Goal: Book appointment/travel/reservation

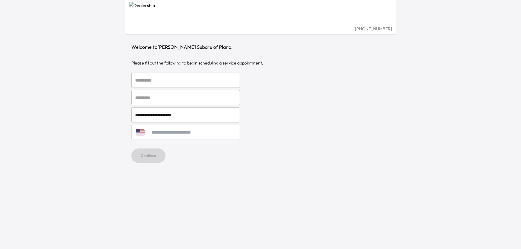
click at [189, 83] on input "text" at bounding box center [185, 80] width 109 height 15
type input "*******"
type input "****"
type input "**********"
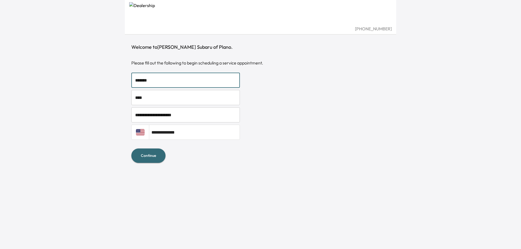
click at [154, 156] on button "Continue" at bounding box center [148, 156] width 34 height 14
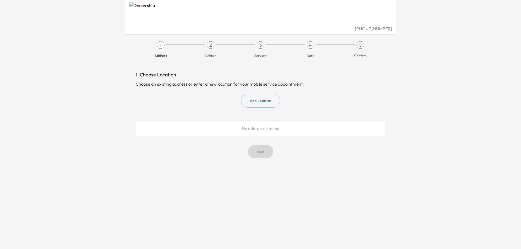
click at [258, 103] on button "Add Location" at bounding box center [260, 101] width 39 height 14
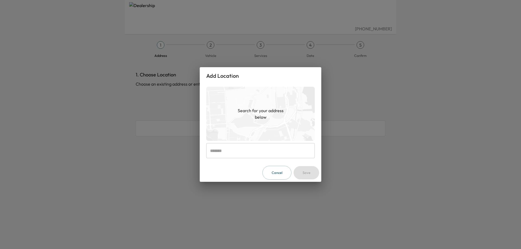
click at [241, 151] on input "text" at bounding box center [260, 150] width 109 height 15
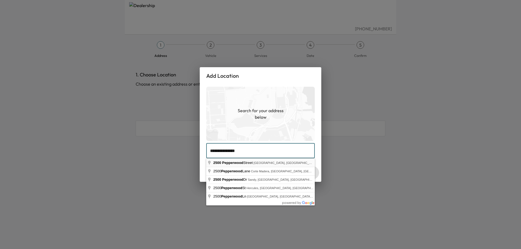
type input "**********"
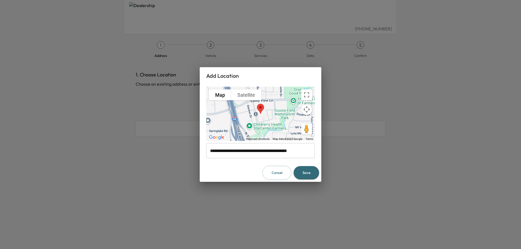
click at [309, 173] on button "Save" at bounding box center [307, 172] width 26 height 13
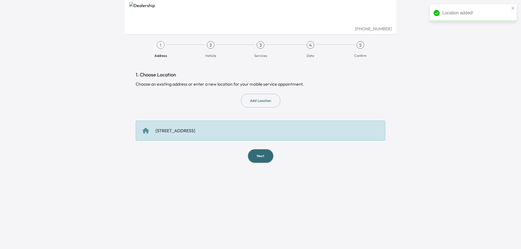
click at [252, 127] on div "[STREET_ADDRESS]" at bounding box center [261, 131] width 250 height 20
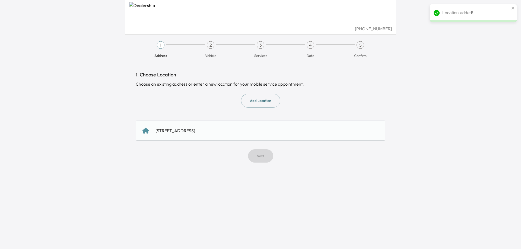
click at [260, 128] on div "[STREET_ADDRESS]" at bounding box center [260, 131] width 236 height 7
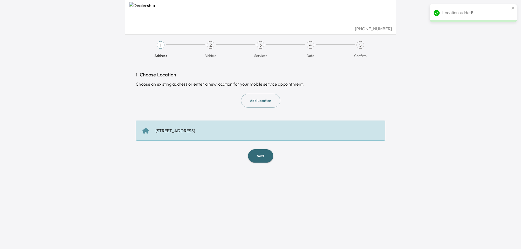
click at [195, 129] on div "[STREET_ADDRESS]" at bounding box center [175, 131] width 40 height 7
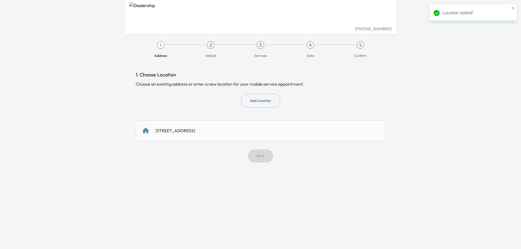
click at [195, 129] on div "[STREET_ADDRESS]" at bounding box center [175, 131] width 40 height 7
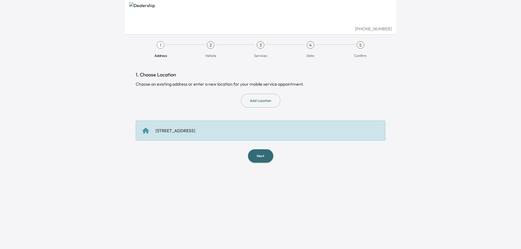
click at [259, 157] on button "Next" at bounding box center [260, 156] width 25 height 13
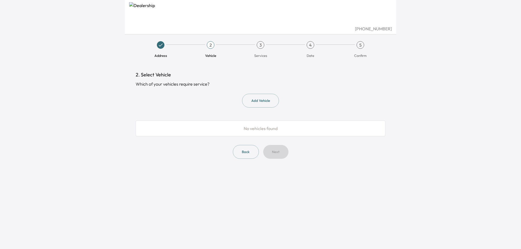
click at [261, 100] on button "Add Vehicle" at bounding box center [260, 101] width 37 height 14
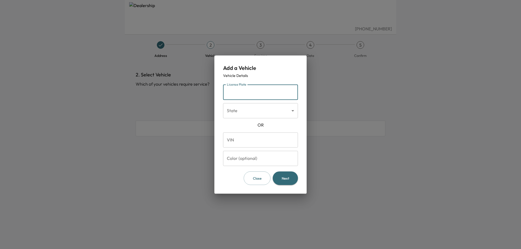
click at [256, 93] on input "License Plate" at bounding box center [260, 92] width 75 height 15
click at [261, 93] on input "License Plate" at bounding box center [260, 92] width 75 height 15
type input "*******"
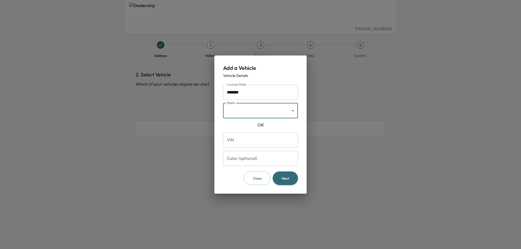
click at [262, 116] on body "[PHONE_NUMBER] Address 2 Vehicle 3 Services 4 Date 5 Confirm 2. Select Vehicle …" at bounding box center [260, 124] width 521 height 249
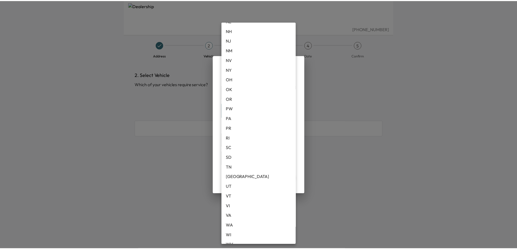
scroll to position [353, 0]
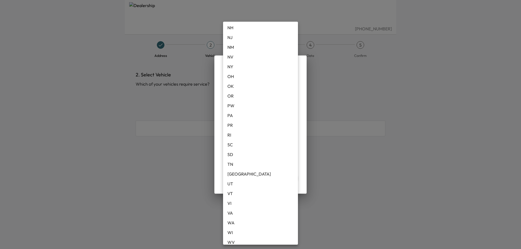
click at [249, 174] on li "[GEOGRAPHIC_DATA]" at bounding box center [260, 174] width 75 height 10
type input "**"
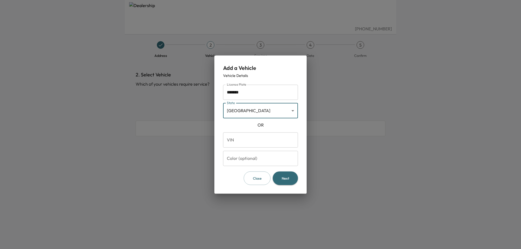
click at [265, 139] on input "VIN" at bounding box center [260, 139] width 75 height 15
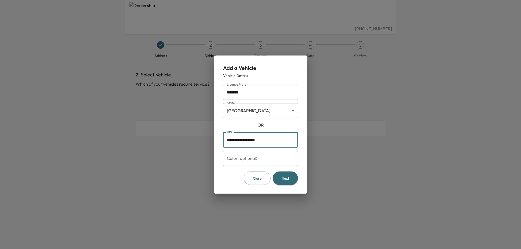
type input "**********"
click at [284, 177] on button "Next" at bounding box center [285, 178] width 25 height 14
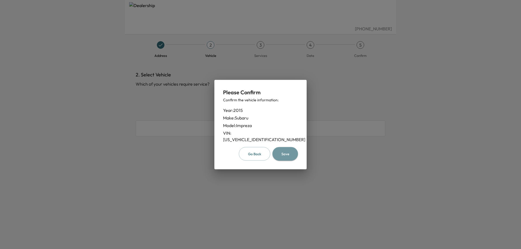
click at [285, 149] on button "Save" at bounding box center [285, 154] width 26 height 14
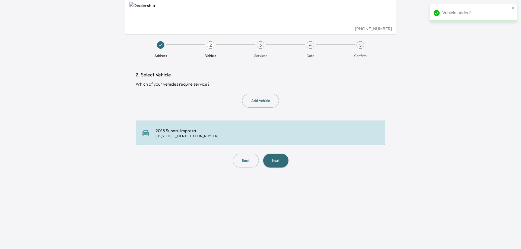
click at [279, 161] on button "Next" at bounding box center [275, 161] width 25 height 14
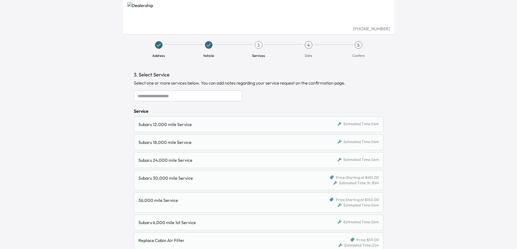
click at [173, 96] on input "text" at bounding box center [188, 96] width 109 height 11
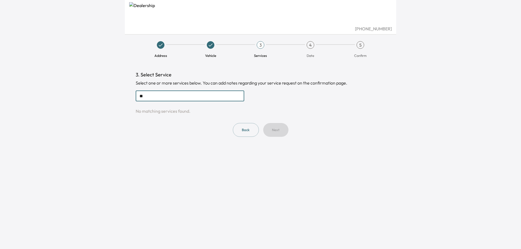
type input "*"
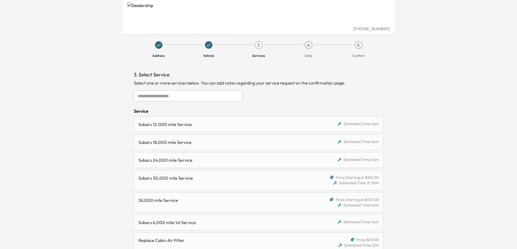
click at [257, 46] on div "3" at bounding box center [259, 45] width 8 height 8
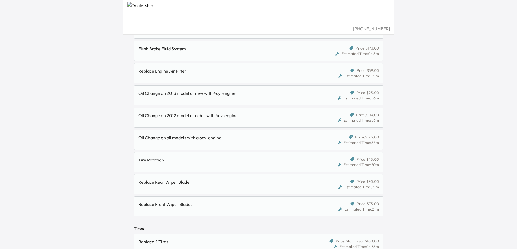
scroll to position [272, 0]
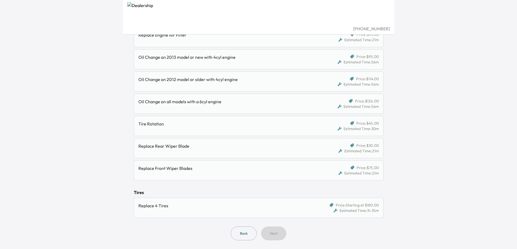
click at [186, 208] on div "Replace 4 Tires" at bounding box center [226, 206] width 176 height 7
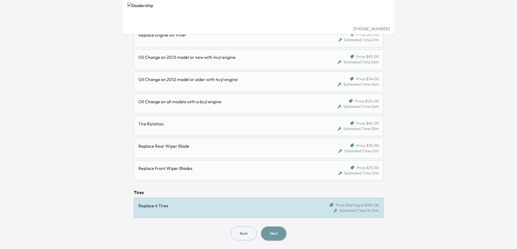
click at [271, 233] on button "Next" at bounding box center [273, 234] width 25 height 14
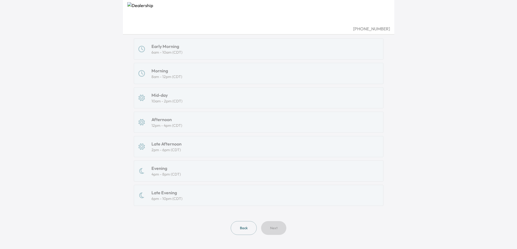
scroll to position [81, 0]
click at [244, 224] on button "Back" at bounding box center [244, 225] width 26 height 14
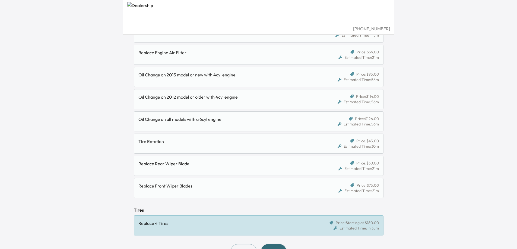
scroll to position [245, 0]
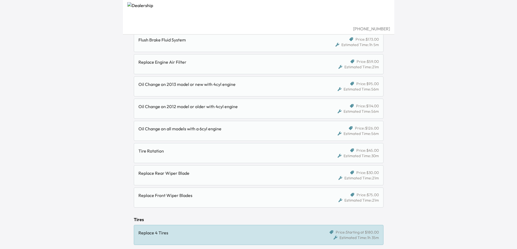
click at [246, 105] on div "Oil Change on 2012 model or older with 4cyl engine" at bounding box center [226, 106] width 176 height 7
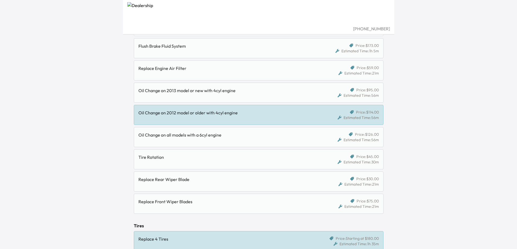
scroll to position [272, 0]
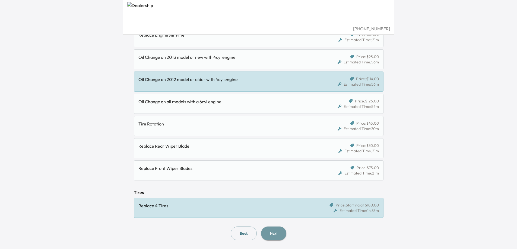
click at [271, 233] on button "Next" at bounding box center [273, 234] width 25 height 14
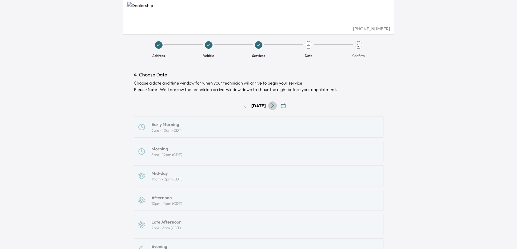
click at [275, 107] on icon "Go to next day" at bounding box center [272, 106] width 4 height 4
click at [236, 126] on div "Early Morning 6am - 10am (CDT) Morning 8am - 12pm (CDT) Mid-day 10am - 2pm (CDT…" at bounding box center [259, 201] width 250 height 168
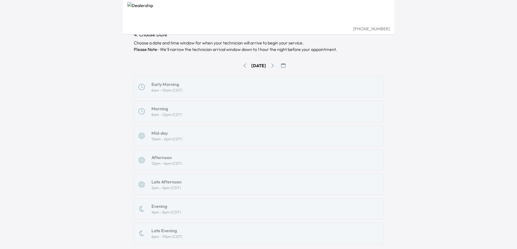
scroll to position [81, 0]
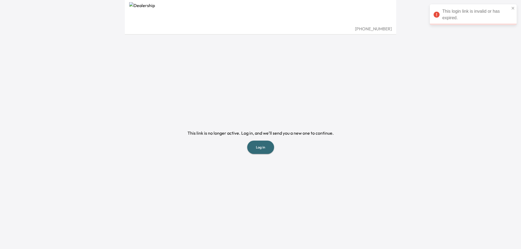
click at [262, 149] on button "Log in" at bounding box center [260, 147] width 27 height 13
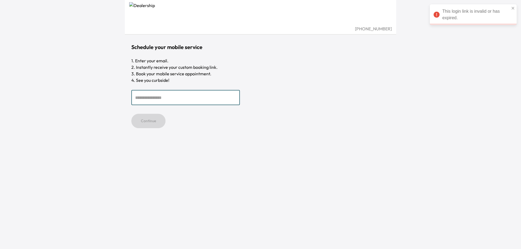
click at [155, 93] on input "email" at bounding box center [185, 97] width 109 height 15
type input "**********"
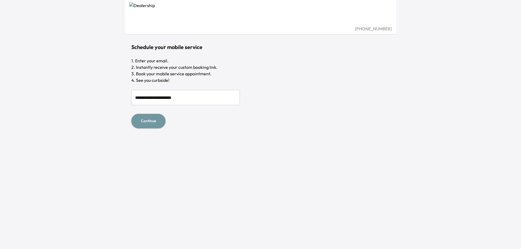
click at [154, 123] on button "Continue" at bounding box center [148, 121] width 34 height 14
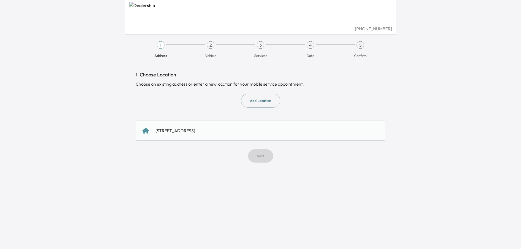
click at [195, 131] on div "[STREET_ADDRESS]" at bounding box center [175, 131] width 40 height 7
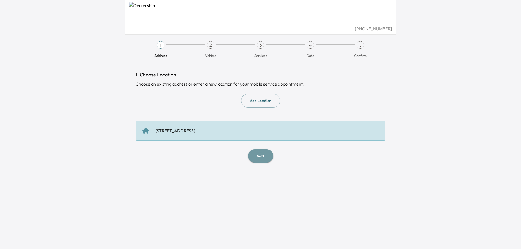
click at [257, 152] on button "Next" at bounding box center [260, 156] width 25 height 13
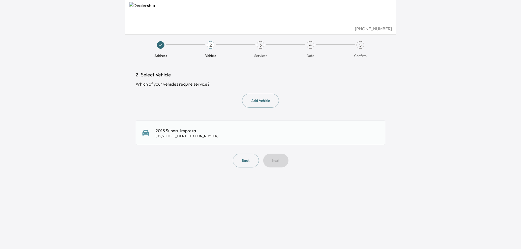
click at [201, 139] on div "2015 Subaru Impreza JF1GJAA6XFH021233" at bounding box center [261, 133] width 250 height 24
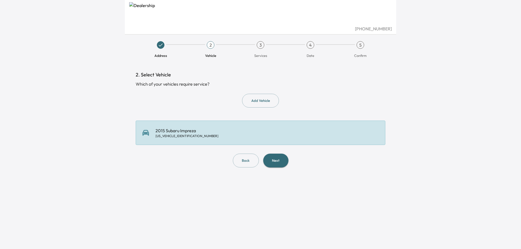
click at [280, 158] on button "Next" at bounding box center [275, 161] width 25 height 14
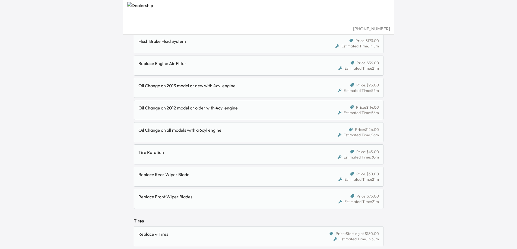
scroll to position [244, 0]
click at [193, 109] on div "Oil Change on 2012 model or older with 4cyl engine" at bounding box center [226, 107] width 176 height 7
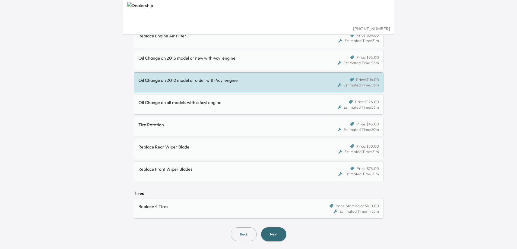
scroll to position [272, 0]
click at [261, 210] on div "Replace 4 Tires" at bounding box center [228, 208] width 180 height 11
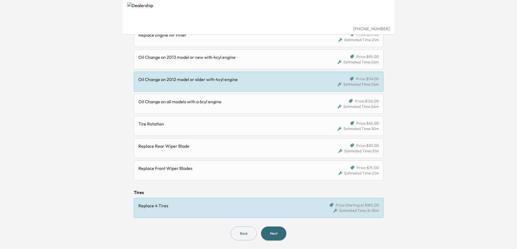
click at [275, 232] on button "Next" at bounding box center [273, 234] width 25 height 14
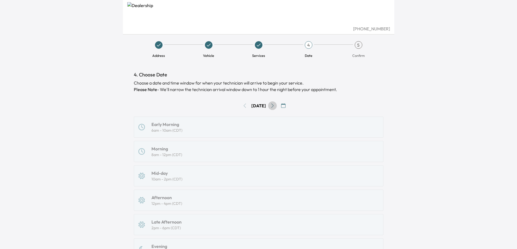
click at [275, 105] on icon "Go to next day" at bounding box center [272, 106] width 4 height 4
click at [275, 106] on icon "Go to next day" at bounding box center [272, 106] width 4 height 4
click at [268, 129] on div "Early Morning 6am - 10am (CDT) Morning 8am - 12pm (CDT) Mid-day 10am - 2pm (CDT…" at bounding box center [259, 201] width 250 height 168
click at [274, 106] on icon "Go to next day" at bounding box center [272, 106] width 4 height 4
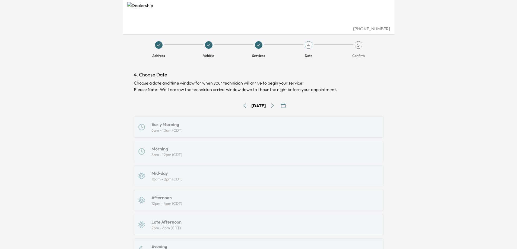
click at [285, 105] on icon "button" at bounding box center [283, 106] width 4 height 4
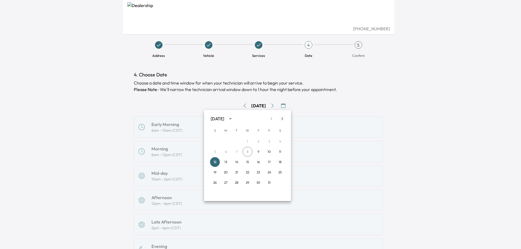
click at [351, 95] on div at bounding box center [260, 124] width 521 height 249
